Goal: Task Accomplishment & Management: Use online tool/utility

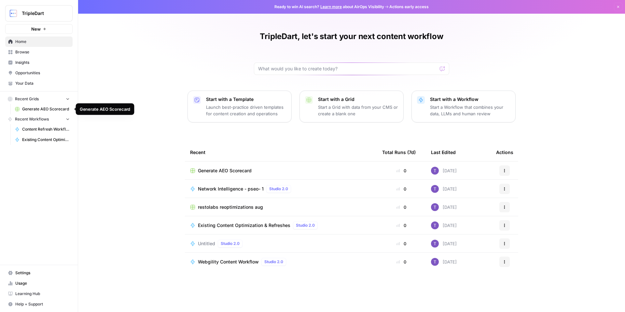
click at [44, 111] on span "Generate AEO Scorecard" at bounding box center [45, 109] width 47 height 6
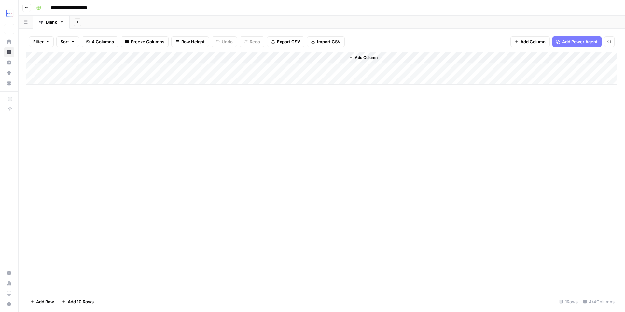
click at [341, 59] on div "Add Column" at bounding box center [321, 68] width 590 height 33
click at [260, 58] on div "Add Column" at bounding box center [321, 68] width 590 height 33
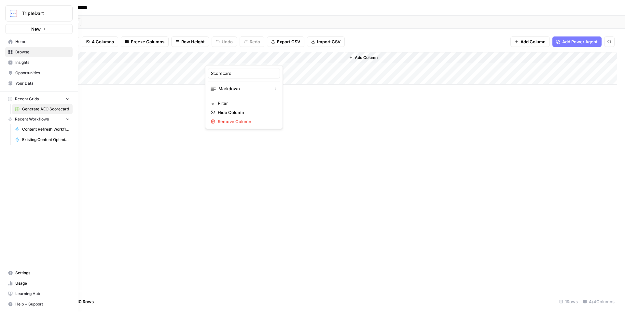
click at [19, 62] on span "Insights" at bounding box center [42, 63] width 54 height 6
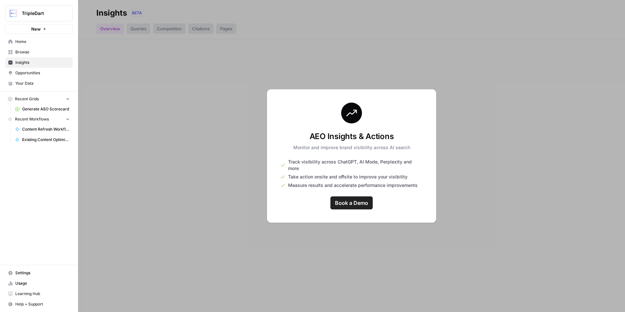
click at [20, 51] on span "Browse" at bounding box center [42, 52] width 54 height 6
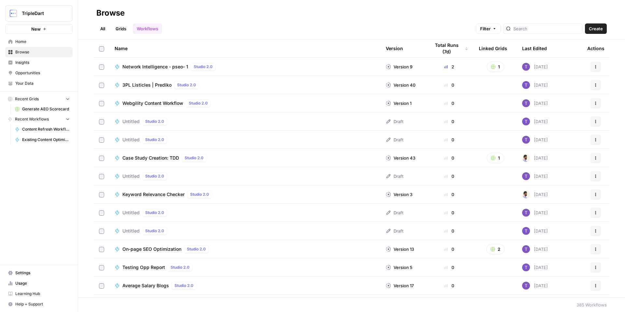
click at [40, 27] on span "New" at bounding box center [35, 29] width 9 height 7
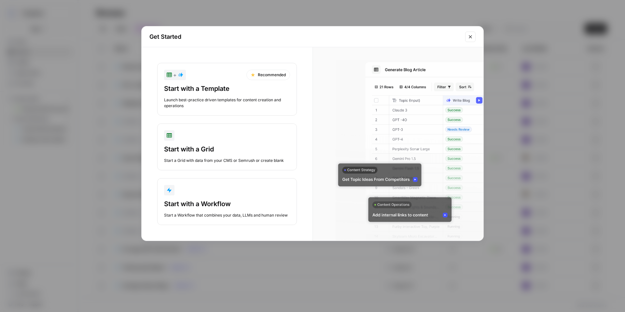
click at [258, 84] on div "Start with a Template" at bounding box center [227, 88] width 126 height 9
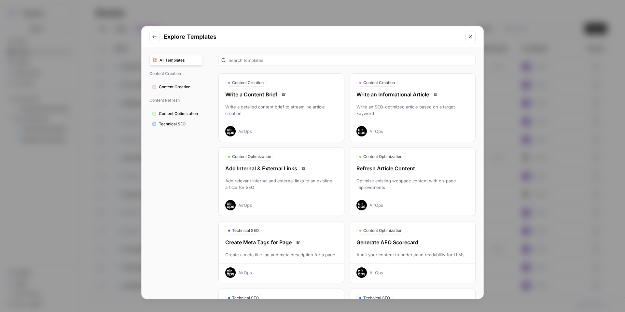
click at [274, 106] on div "Write a detailed content brief to streamline article creation" at bounding box center [281, 109] width 125 height 13
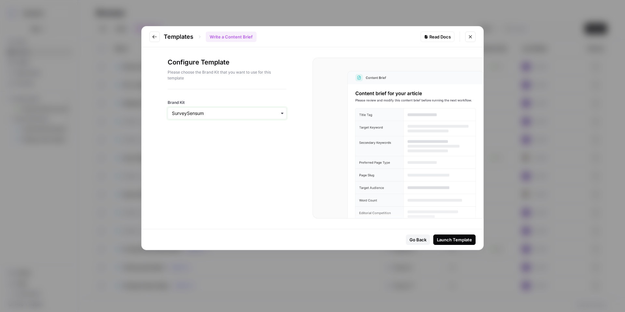
click at [243, 112] on input "Brand Kit" at bounding box center [227, 113] width 110 height 7
click at [206, 168] on div "TripleDart" at bounding box center [227, 169] width 118 height 12
click at [455, 243] on button "Launch Template" at bounding box center [454, 239] width 42 height 10
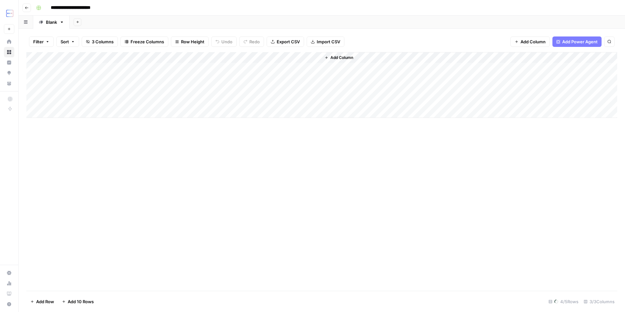
click at [313, 58] on div "Add Column" at bounding box center [321, 85] width 590 height 66
click at [228, 56] on div "Add Column" at bounding box center [321, 85] width 590 height 66
click at [128, 57] on div "Add Column" at bounding box center [321, 85] width 590 height 66
click at [566, 42] on span "Add Power Agent" at bounding box center [579, 41] width 35 height 7
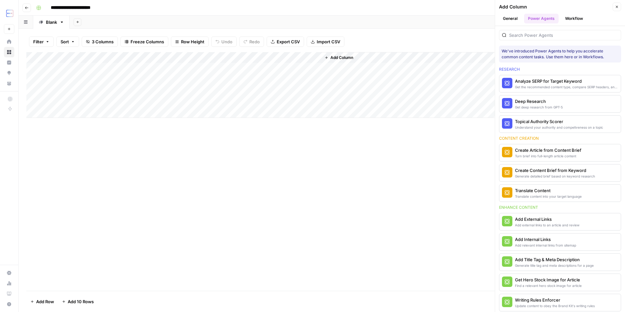
click at [619, 7] on button "Close" at bounding box center [616, 7] width 8 height 8
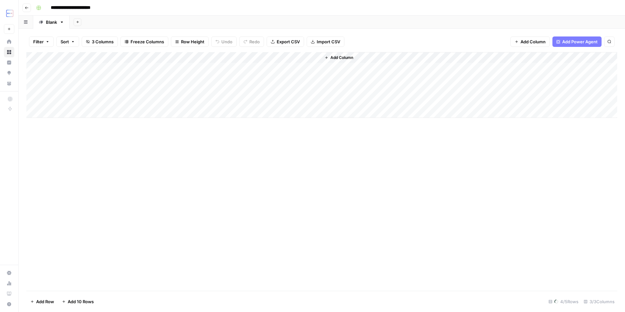
click at [127, 57] on div "Add Column" at bounding box center [321, 85] width 590 height 66
click at [226, 57] on div "Add Column" at bounding box center [321, 79] width 590 height 55
click at [313, 59] on div at bounding box center [270, 58] width 97 height 13
click at [324, 150] on div "Add Column" at bounding box center [321, 171] width 590 height 238
click at [316, 58] on div "Add Column" at bounding box center [321, 79] width 590 height 55
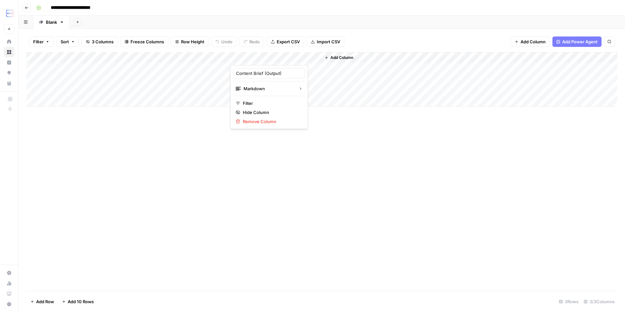
click at [28, 9] on icon "button" at bounding box center [27, 8] width 4 height 4
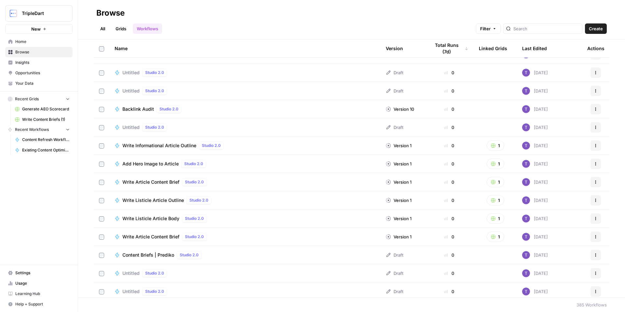
scroll to position [258, 0]
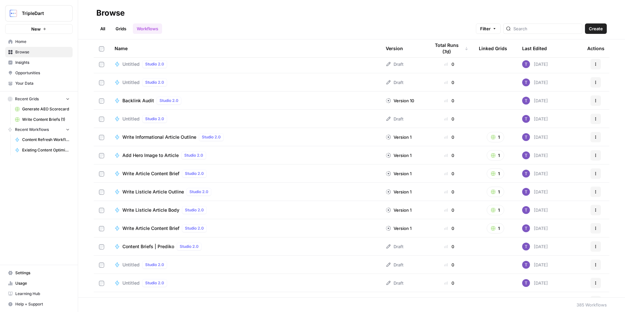
click at [60, 27] on button "New" at bounding box center [38, 29] width 67 height 10
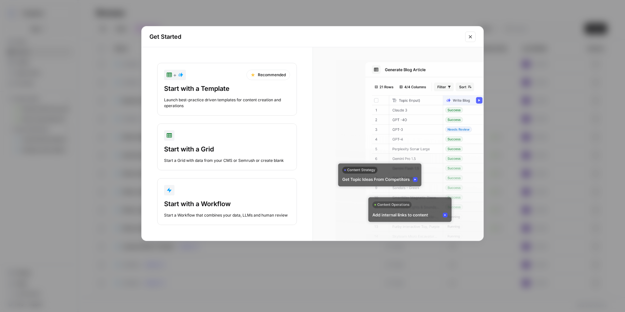
click at [211, 85] on div "Start with a Template" at bounding box center [227, 88] width 126 height 9
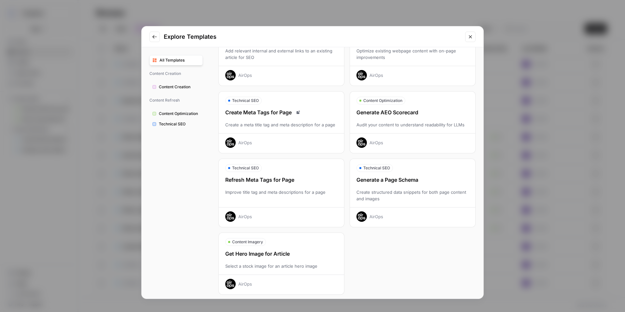
scroll to position [134, 0]
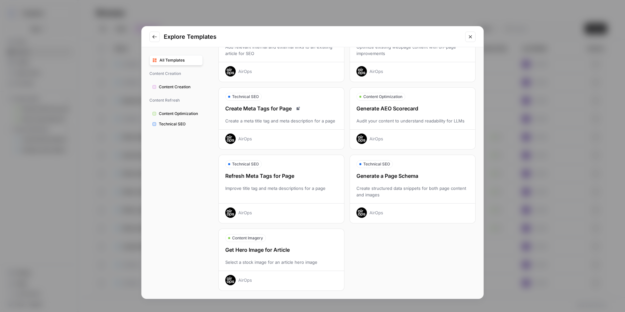
click at [413, 107] on div "Generate AEO Scorecard" at bounding box center [412, 108] width 125 height 8
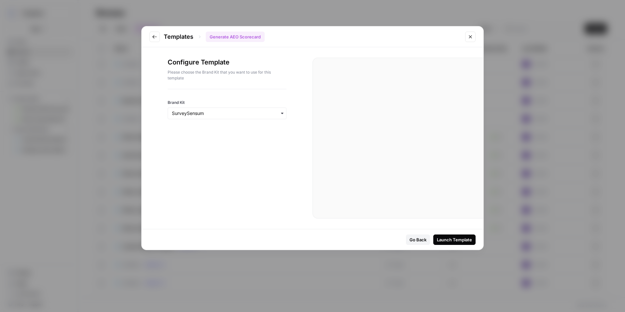
click at [447, 233] on div "Go Back Launch Template" at bounding box center [312, 239] width 342 height 20
click at [448, 237] on div "Launch Template" at bounding box center [454, 239] width 35 height 7
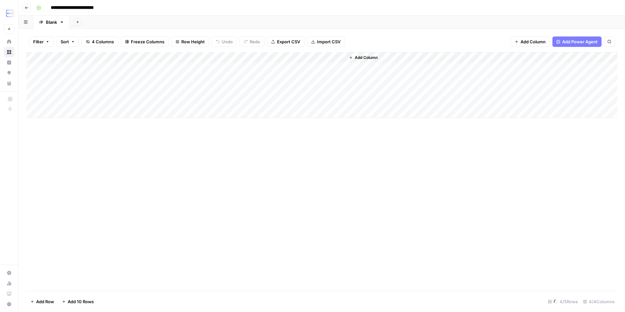
click at [338, 57] on div "Add Column" at bounding box center [321, 85] width 590 height 66
click at [257, 56] on div "Add Column" at bounding box center [321, 85] width 590 height 66
click at [199, 57] on div "Add Column" at bounding box center [321, 85] width 590 height 66
click at [119, 57] on div "Add Column" at bounding box center [321, 85] width 590 height 66
click at [147, 133] on div "Add Column" at bounding box center [321, 171] width 590 height 238
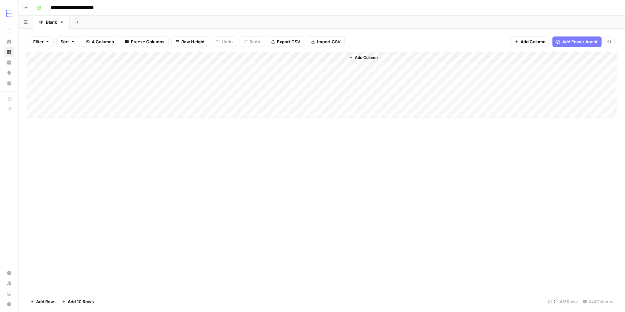
drag, startPoint x: 22, startPoint y: 9, endPoint x: 27, endPoint y: 10, distance: 5.3
click at [22, 9] on header "**********" at bounding box center [322, 8] width 606 height 16
click at [27, 9] on button "Go back" at bounding box center [26, 8] width 8 height 8
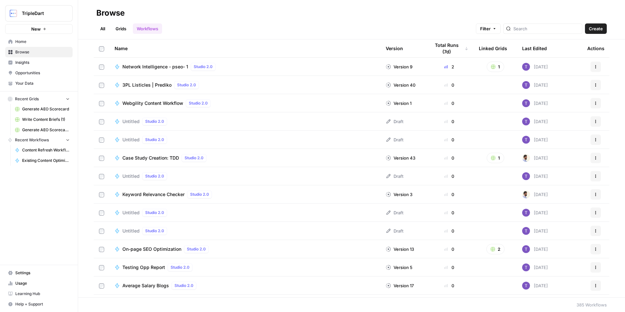
click at [37, 26] on span "New" at bounding box center [35, 29] width 9 height 7
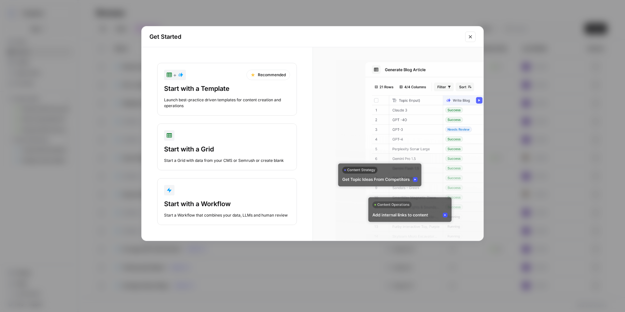
click at [187, 83] on button "+ Recommended Start with a Template Launch best-practice driven templates for c…" at bounding box center [227, 89] width 140 height 53
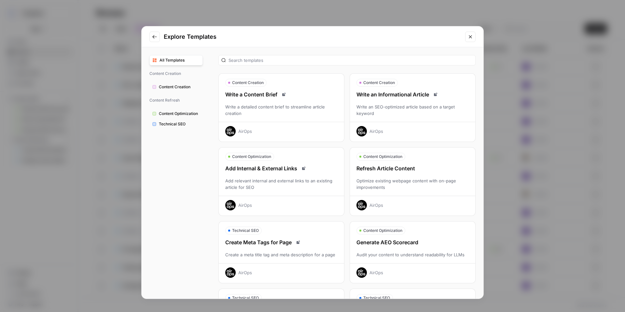
click at [377, 179] on div "Optimize existing webpage content with on-page improvements" at bounding box center [412, 183] width 125 height 13
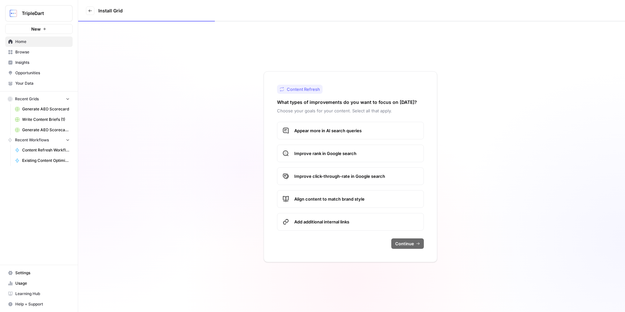
click at [297, 134] on label "Appear more in AI search queries" at bounding box center [350, 131] width 147 height 18
click at [421, 241] on button "Continue" at bounding box center [407, 243] width 33 height 10
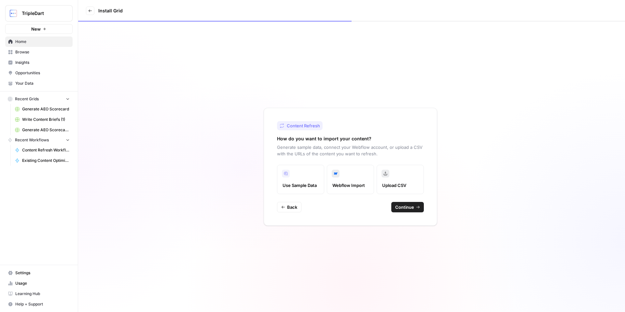
click at [405, 206] on span "Continue" at bounding box center [404, 207] width 19 height 7
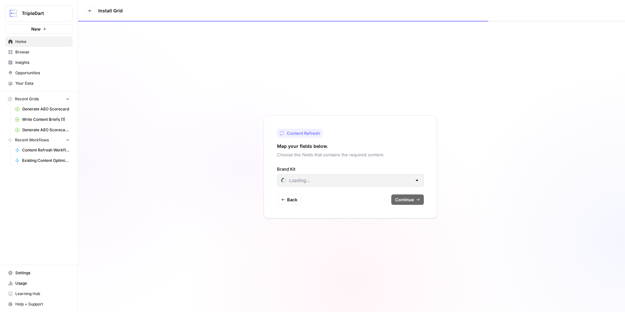
type input "AccuKnox"
click at [406, 201] on span "Continue" at bounding box center [404, 199] width 19 height 7
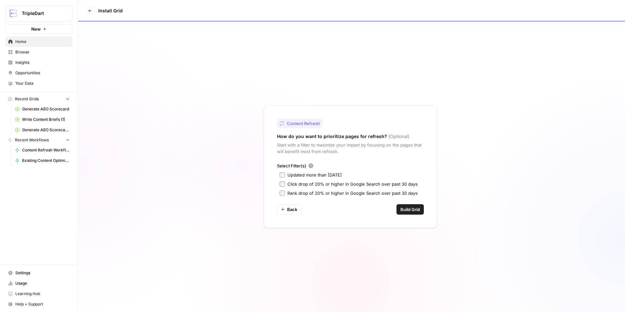
click at [296, 208] on span "Back" at bounding box center [292, 209] width 10 height 7
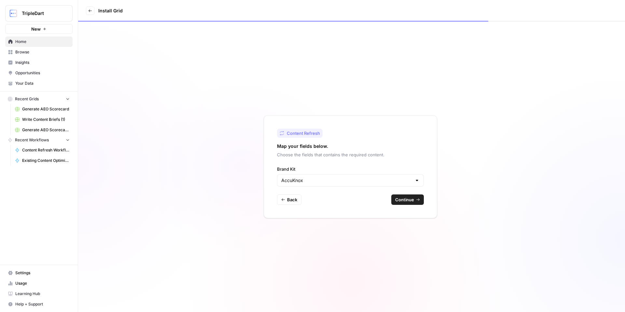
click at [289, 201] on span "Back" at bounding box center [292, 199] width 10 height 7
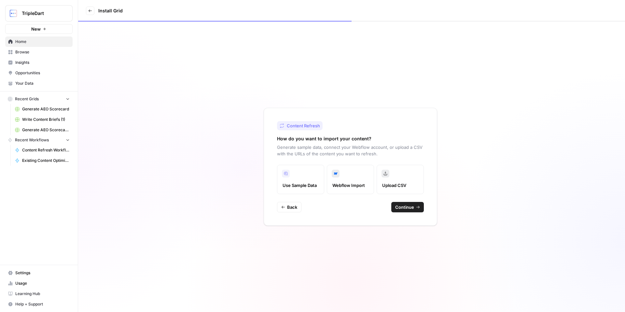
click at [289, 201] on div "Content Refresh How do you want to import your content? Generate sample data, c…" at bounding box center [349, 167] width 173 height 118
click at [40, 33] on button "New" at bounding box center [38, 29] width 67 height 10
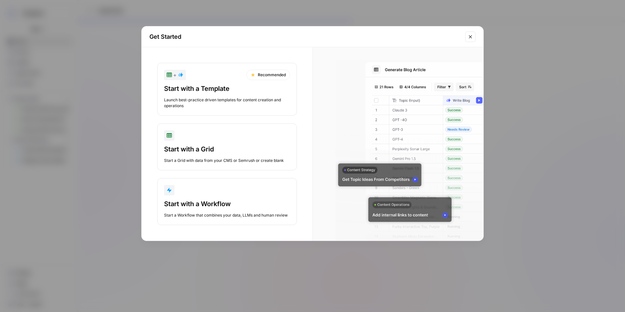
click at [240, 106] on div "Launch best-practice driven templates for content creation and operations" at bounding box center [227, 103] width 126 height 12
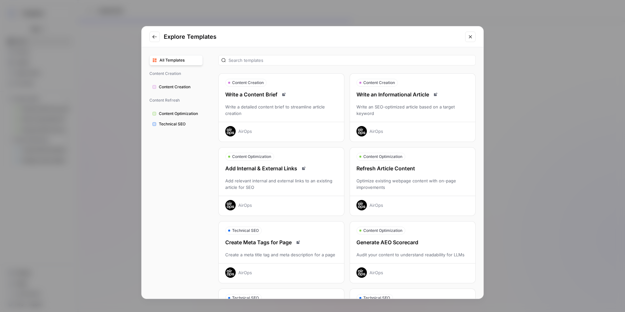
click at [406, 101] on div "Write an Informational Article Write an SEO-optimized article based on a target…" at bounding box center [412, 113] width 125 height 46
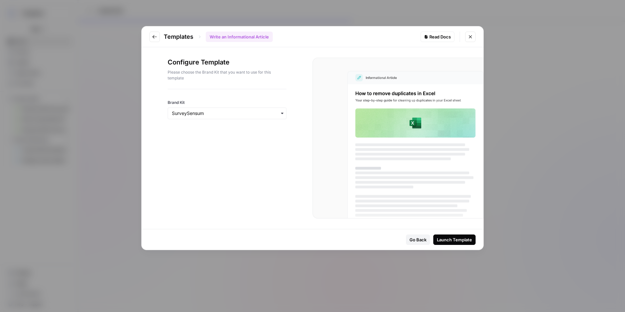
click at [451, 240] on div "Launch Template" at bounding box center [454, 239] width 35 height 7
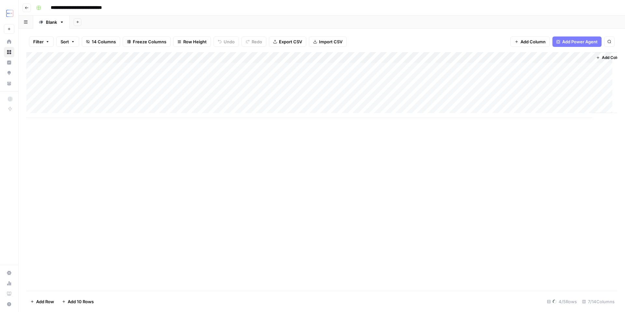
click at [437, 56] on div "Add Column" at bounding box center [321, 85] width 590 height 66
click at [321, 140] on div "Add Column" at bounding box center [321, 171] width 590 height 238
click at [227, 57] on div "Add Column" at bounding box center [321, 85] width 590 height 66
click at [181, 74] on input "Create Content Brief from Keyword" at bounding box center [173, 73] width 66 height 7
click at [88, 3] on input "**********" at bounding box center [83, 8] width 70 height 10
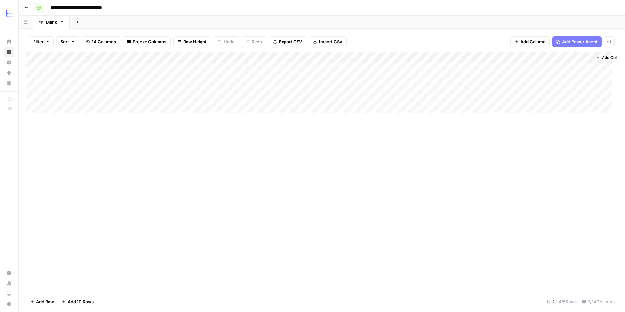
click at [39, 8] on rect "button" at bounding box center [39, 8] width 4 height 4
drag, startPoint x: 155, startPoint y: 182, endPoint x: 87, endPoint y: 107, distance: 100.8
click at [155, 182] on div "Add Column" at bounding box center [321, 171] width 590 height 238
click at [26, 7] on icon "button" at bounding box center [26, 8] width 3 height 3
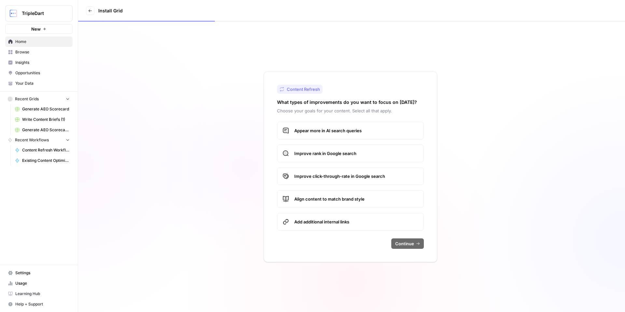
click at [26, 50] on span "Browse" at bounding box center [42, 52] width 54 height 6
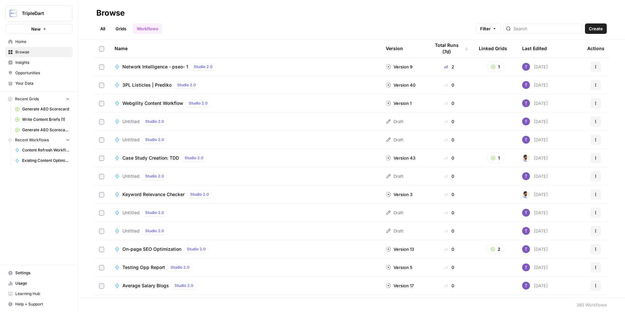
click at [147, 155] on span "Case Study Creation: TDD" at bounding box center [150, 158] width 57 height 7
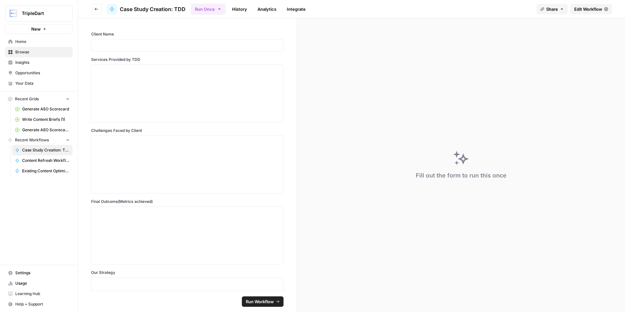
click at [239, 13] on link "History" at bounding box center [239, 9] width 23 height 10
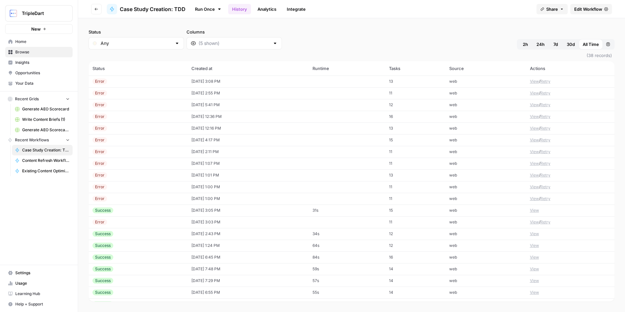
click at [214, 12] on link "Run Once" at bounding box center [208, 9] width 35 height 11
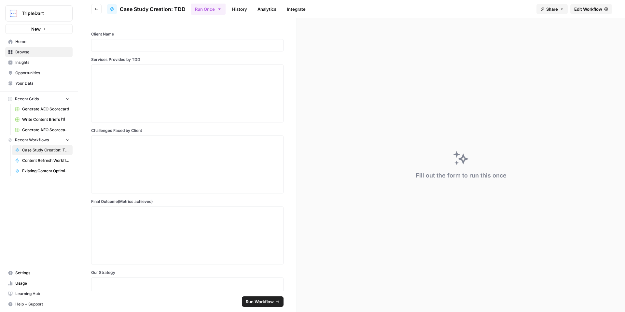
click at [235, 11] on link "History" at bounding box center [239, 9] width 23 height 10
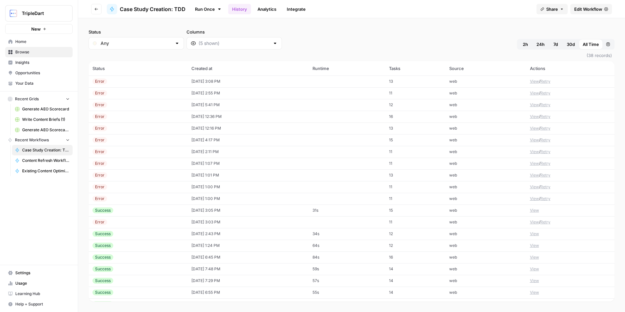
click at [594, 11] on span "Edit Workflow" at bounding box center [588, 9] width 28 height 7
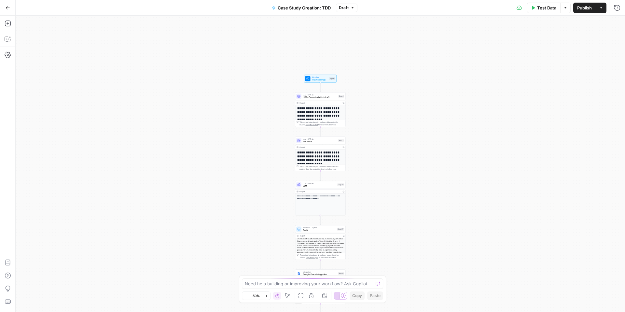
click at [319, 111] on h1 "**********" at bounding box center [319, 113] width 44 height 15
click at [309, 98] on span "LLM- Case study first draft" at bounding box center [320, 97] width 34 height 3
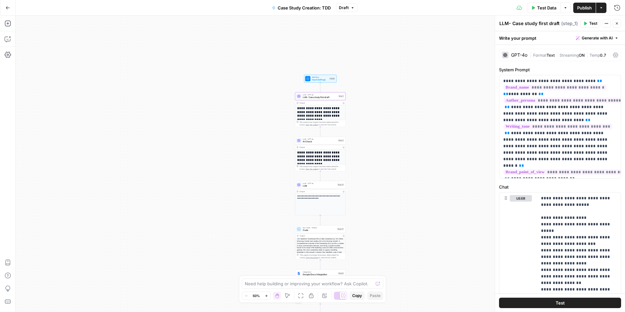
click at [618, 23] on icon "button" at bounding box center [616, 23] width 4 height 4
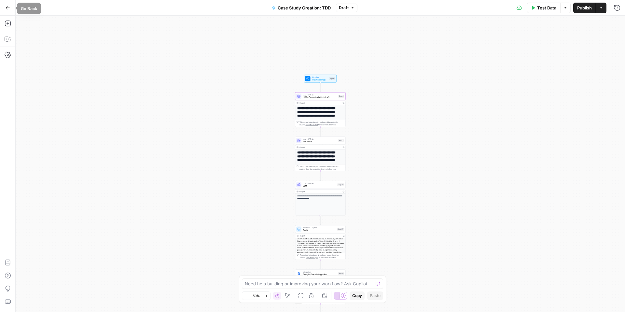
click at [7, 9] on icon "button" at bounding box center [8, 8] width 5 height 5
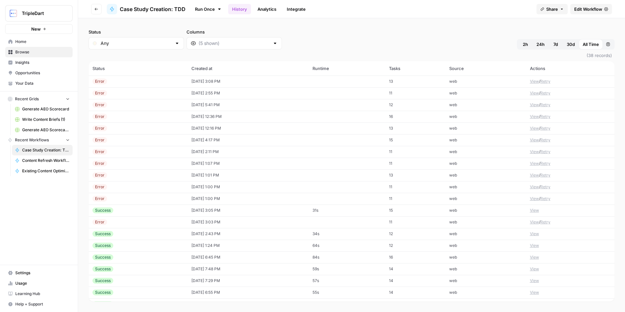
click at [95, 9] on icon "button" at bounding box center [96, 9] width 4 height 4
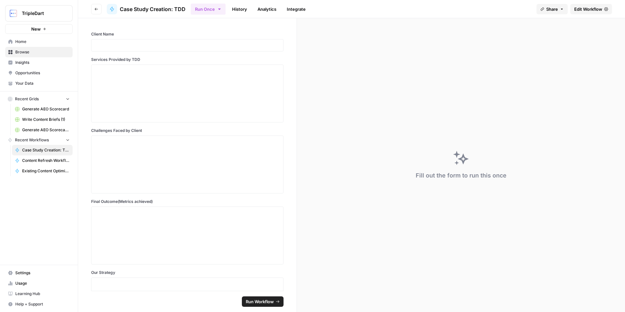
click at [97, 7] on icon "button" at bounding box center [96, 9] width 4 height 4
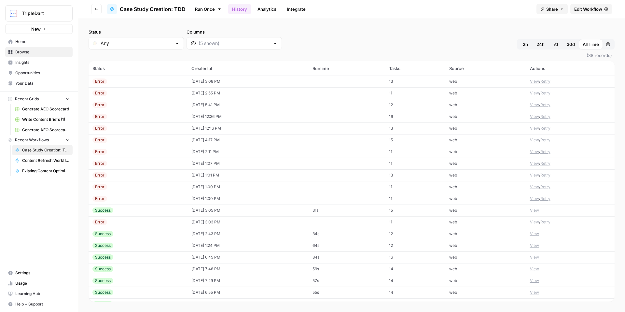
click at [38, 51] on span "Browse" at bounding box center [42, 52] width 54 height 6
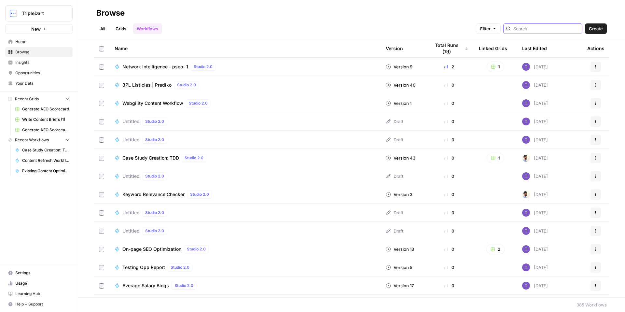
click at [541, 31] on input "search" at bounding box center [546, 28] width 66 height 7
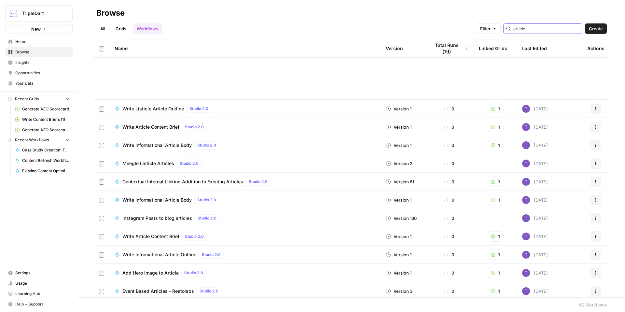
scroll to position [343, 0]
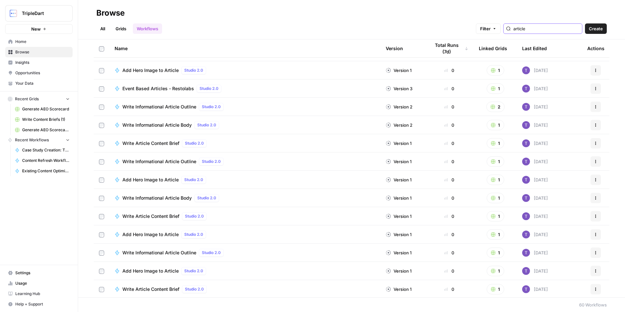
type input "article"
click at [175, 199] on span "Write Informational Article Body" at bounding box center [156, 198] width 69 height 7
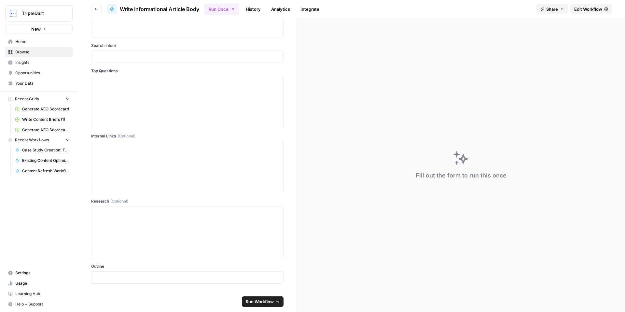
scroll to position [168, 0]
click at [578, 11] on span "Edit Workflow" at bounding box center [588, 9] width 28 height 7
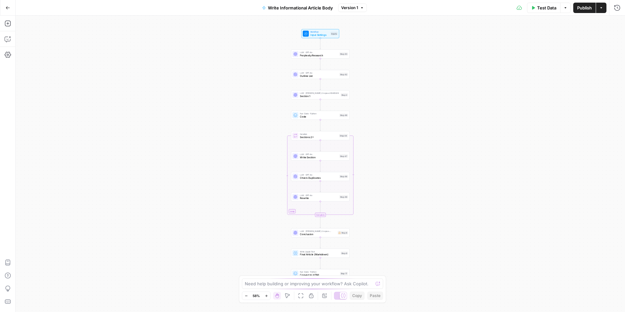
click at [323, 56] on span "Perplexity Research" at bounding box center [319, 55] width 38 height 4
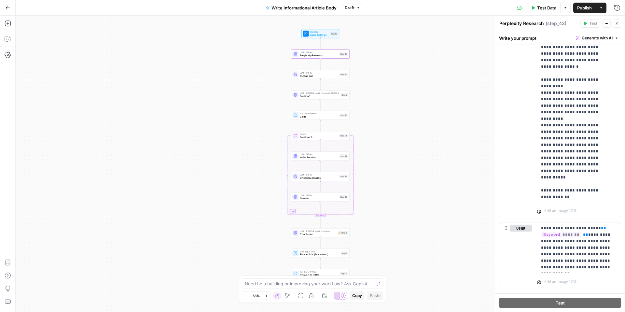
scroll to position [319, 0]
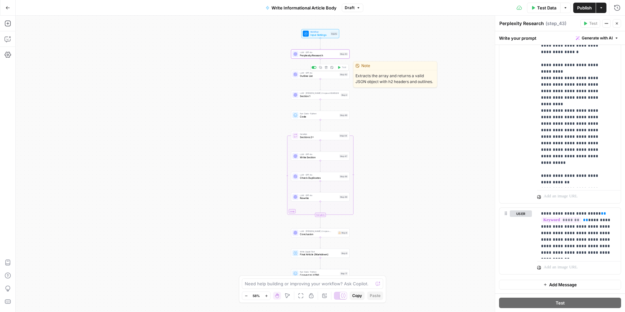
click at [312, 77] on span "Outline List" at bounding box center [319, 76] width 38 height 4
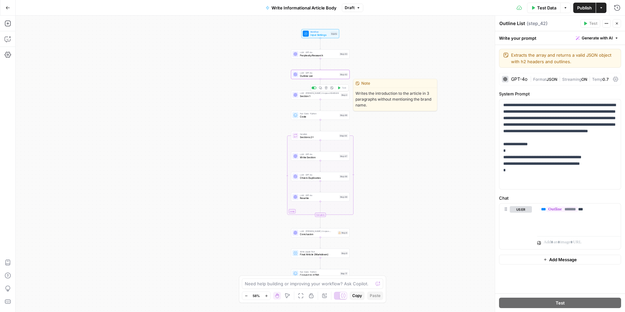
click at [314, 96] on span "Section 1" at bounding box center [319, 96] width 39 height 4
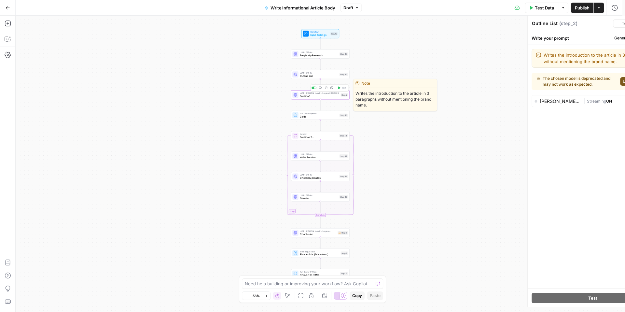
type textarea "Section 1"
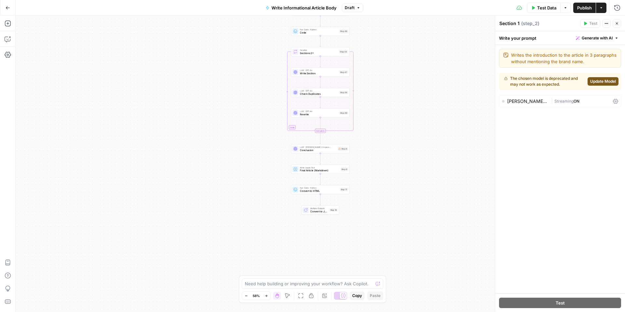
click at [616, 25] on icon "button" at bounding box center [616, 23] width 4 height 4
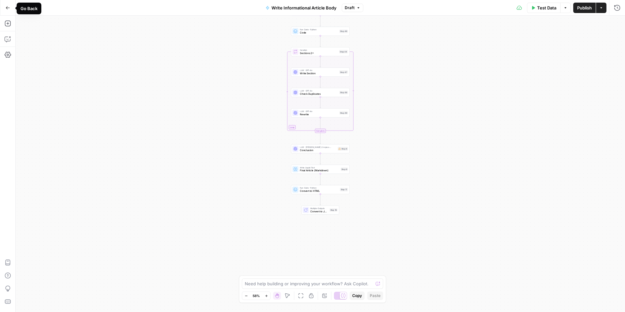
click at [10, 12] on button "Go Back" at bounding box center [8, 8] width 12 height 12
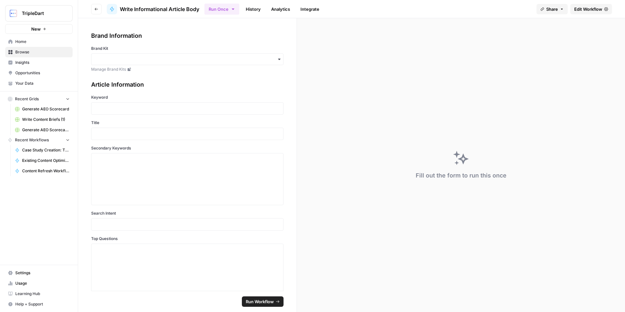
click at [94, 10] on button "Go back" at bounding box center [96, 9] width 10 height 10
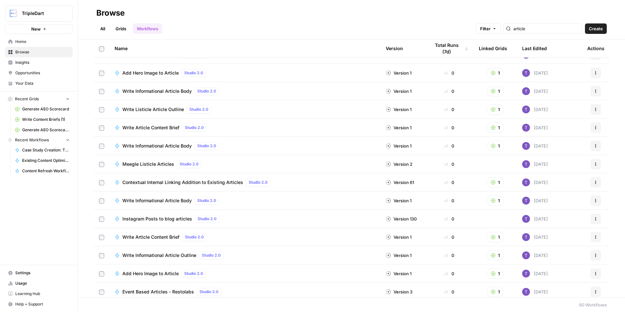
scroll to position [447, 0]
